Goal: Task Accomplishment & Management: Manage account settings

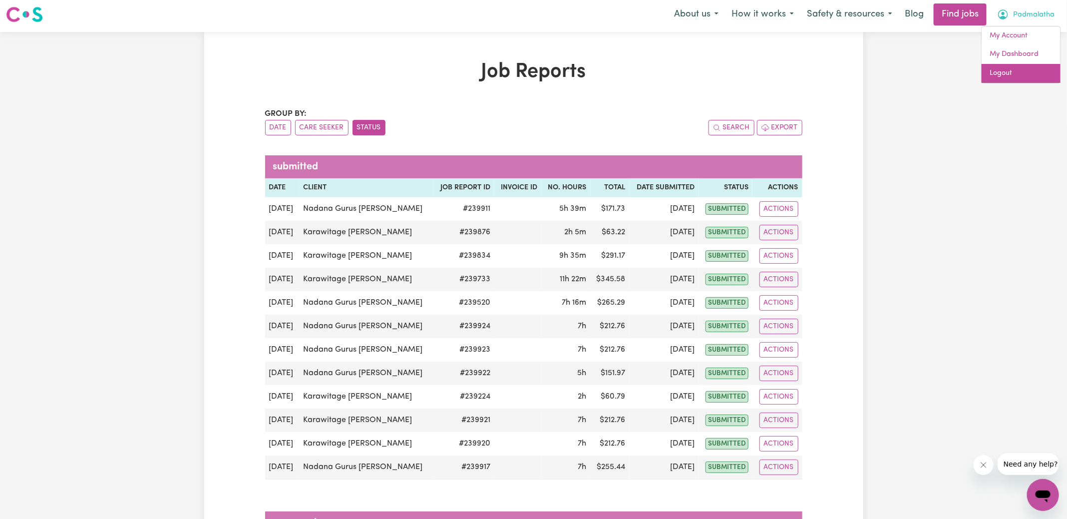
click at [1018, 74] on link "Logout" at bounding box center [1021, 73] width 79 height 19
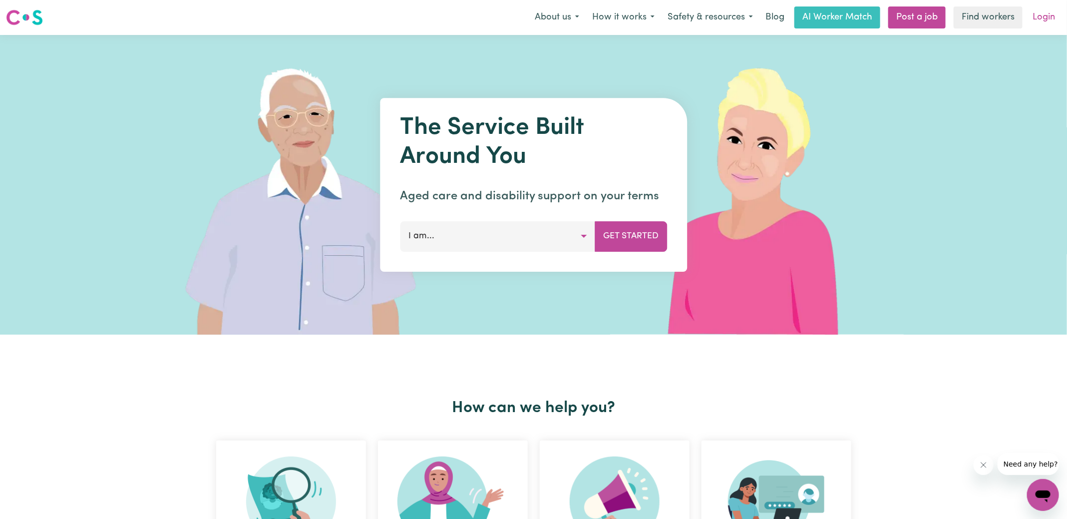
click at [1047, 17] on link "Login" at bounding box center [1043, 17] width 34 height 22
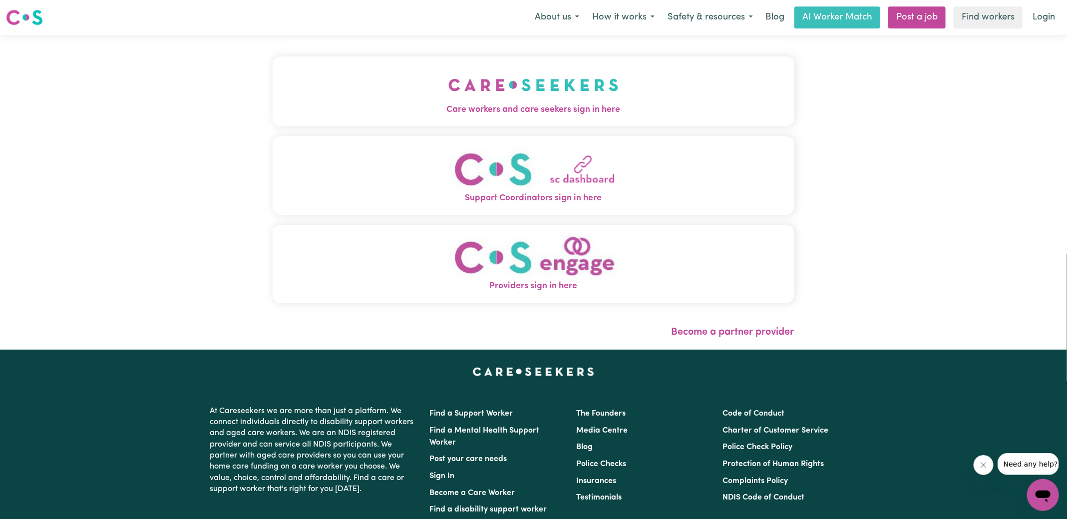
click at [480, 121] on button "Care workers and care seekers sign in here" at bounding box center [534, 91] width 522 height 70
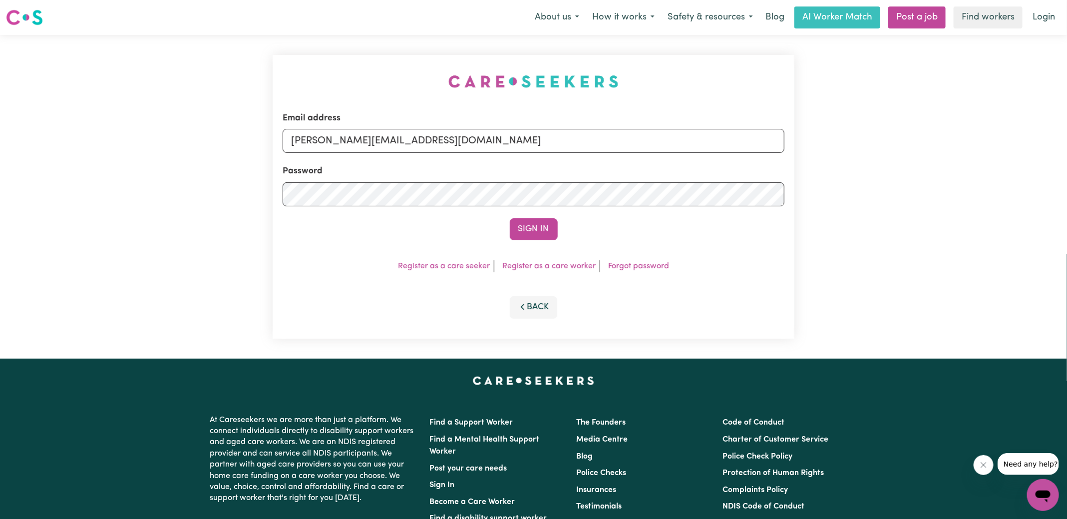
click at [407, 61] on div "Email address [PERSON_NAME][EMAIL_ADDRESS][DOMAIN_NAME] Password Sign In Regist…" at bounding box center [534, 197] width 534 height 324
click at [467, 140] on input "[PERSON_NAME][EMAIL_ADDRESS][DOMAIN_NAME]" at bounding box center [534, 141] width 502 height 24
drag, startPoint x: 352, startPoint y: 141, endPoint x: 1072, endPoint y: 148, distance: 720.0
click at [1066, 166] on html "Menu About us How it works Safety & resources Blog AI Worker Match Post a job F…" at bounding box center [533, 378] width 1067 height 756
type input "superuser~[EMAIL_ADDRESS][DOMAIN_NAME]"
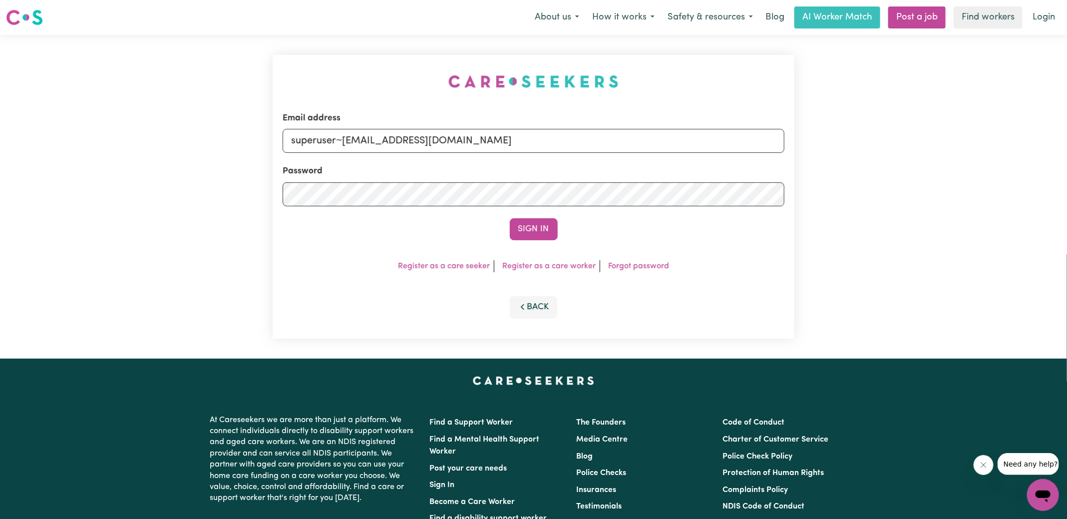
click at [510, 218] on button "Sign In" at bounding box center [534, 229] width 48 height 22
